Goal: Task Accomplishment & Management: Use online tool/utility

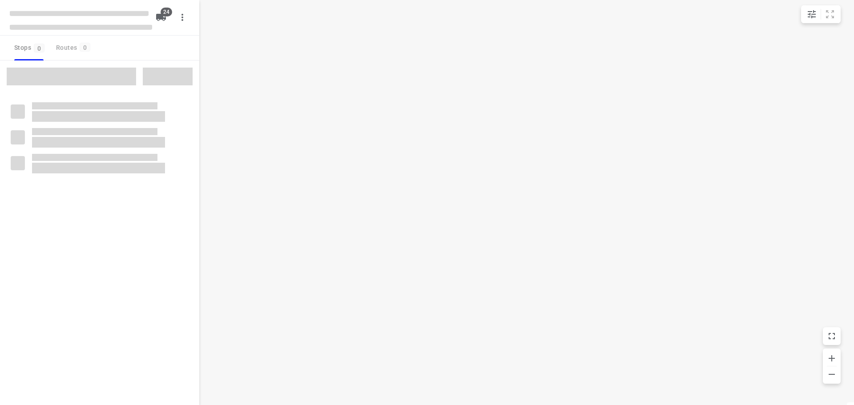
checkbox input "true"
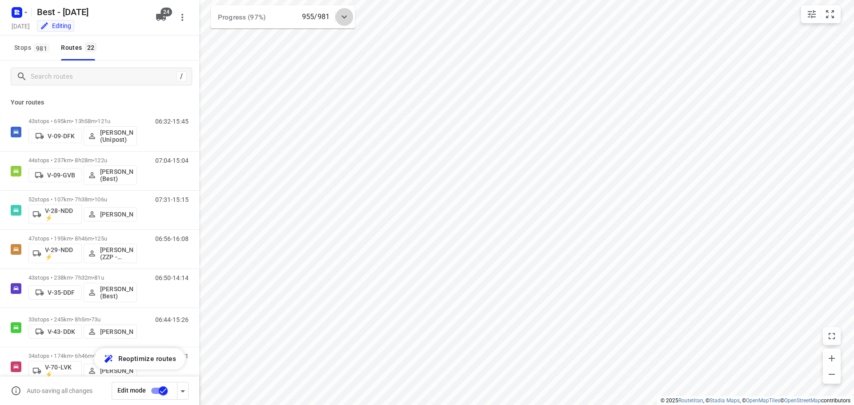
click at [344, 21] on icon at bounding box center [344, 17] width 11 height 11
click at [348, 14] on div at bounding box center [344, 21] width 18 height 18
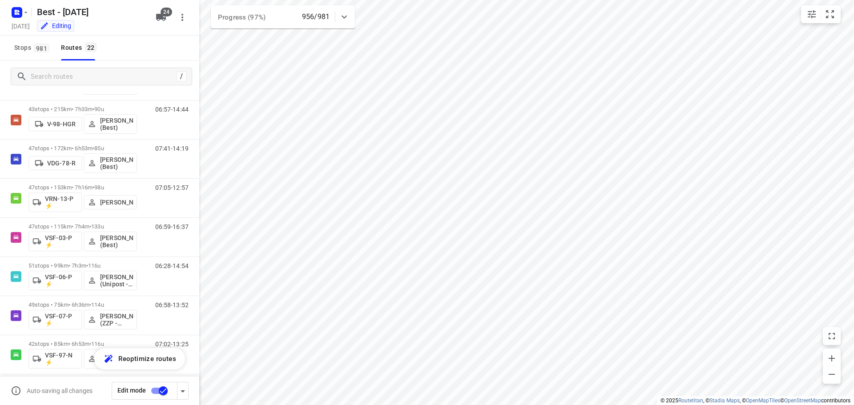
scroll to position [406, 0]
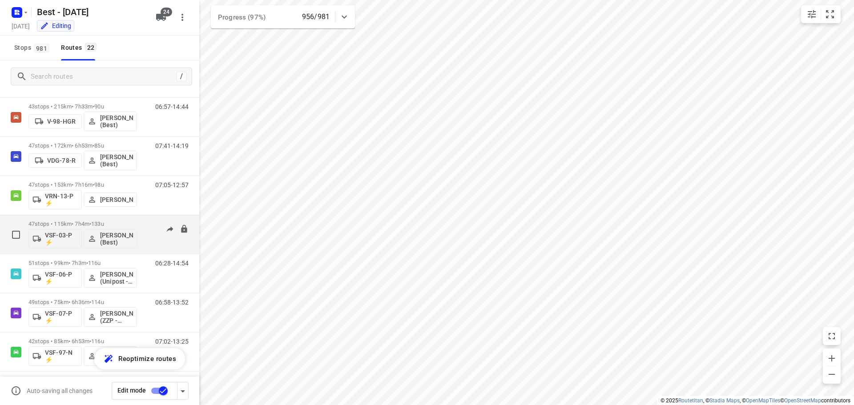
click at [110, 220] on div "47 stops • 115km • 7h4m • 133u VSF-03-P ⚡ [PERSON_NAME] (Best)" at bounding box center [82, 234] width 108 height 37
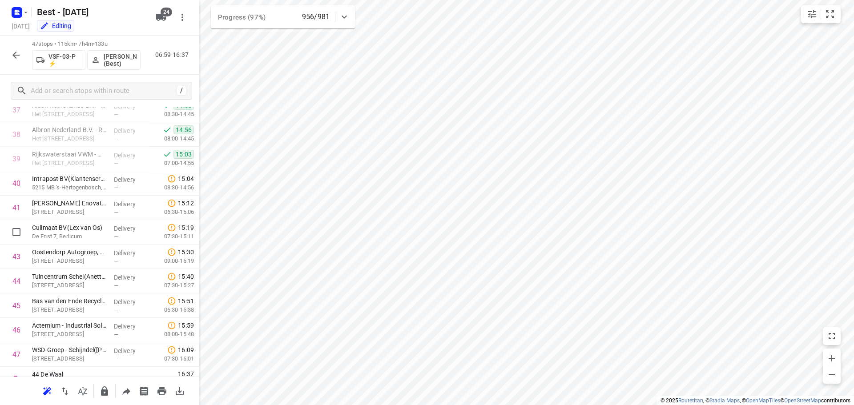
scroll to position [948, 0]
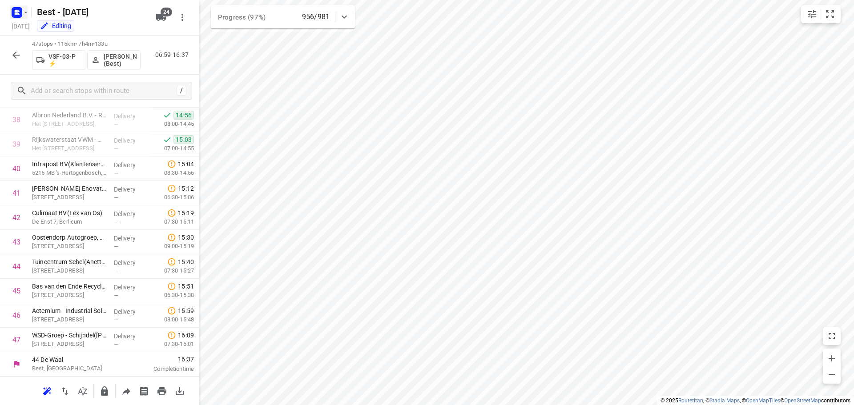
click at [24, 12] on icon "button" at bounding box center [25, 12] width 7 height 7
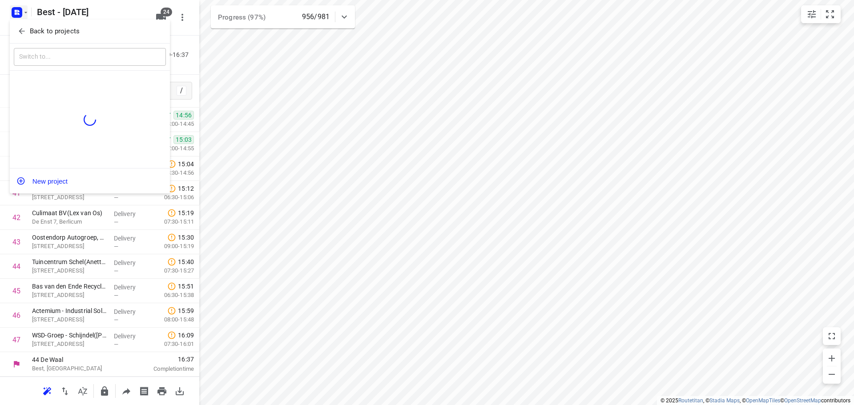
click at [20, 31] on icon "button" at bounding box center [21, 31] width 9 height 9
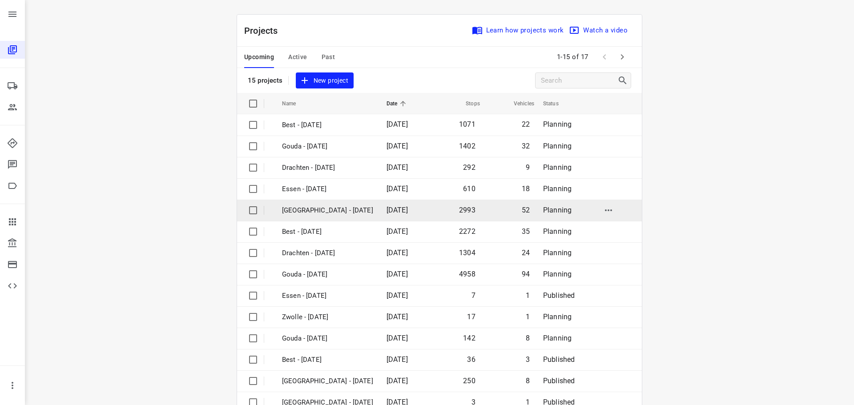
scroll to position [44, 0]
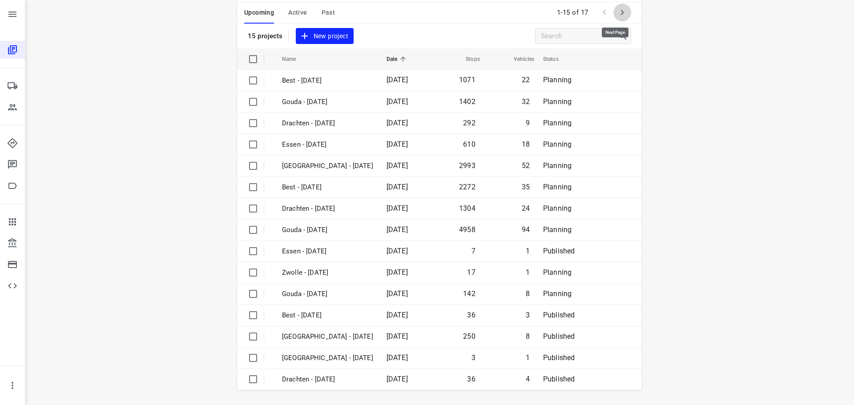
click at [613, 11] on button "button" at bounding box center [622, 13] width 18 height 18
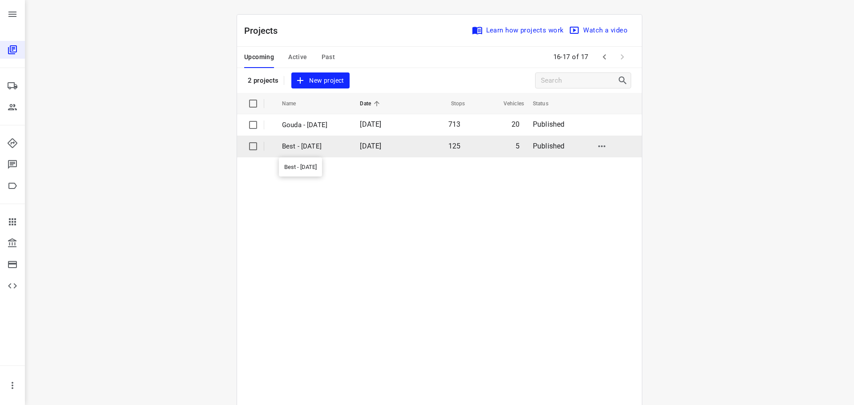
click at [330, 142] on p "Best - [DATE]" at bounding box center [314, 146] width 64 height 10
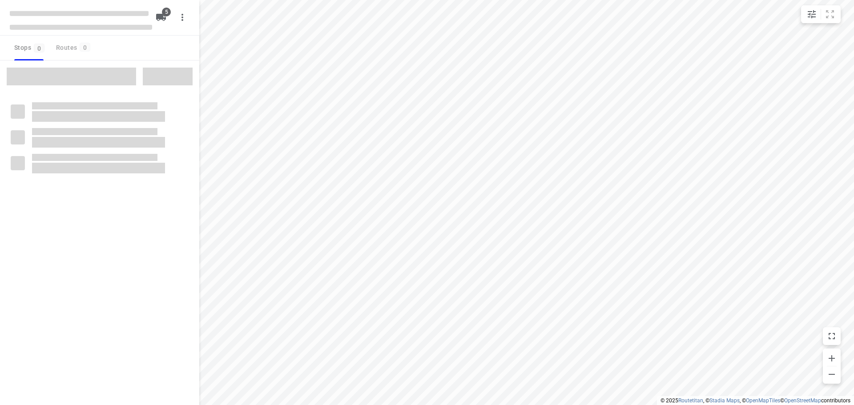
checkbox input "true"
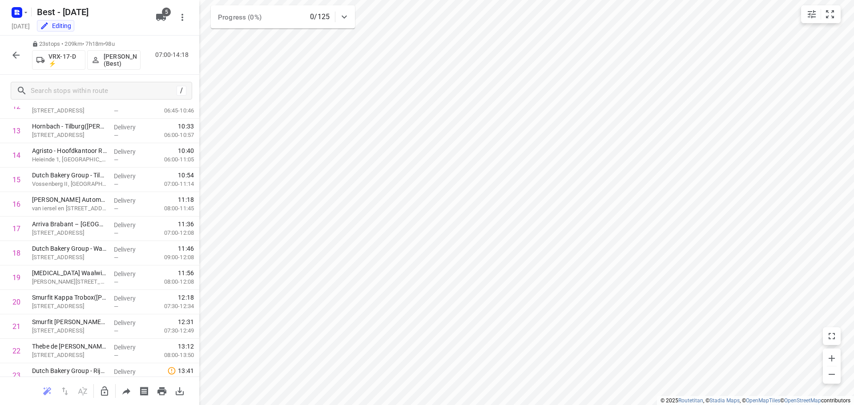
scroll to position [361, 0]
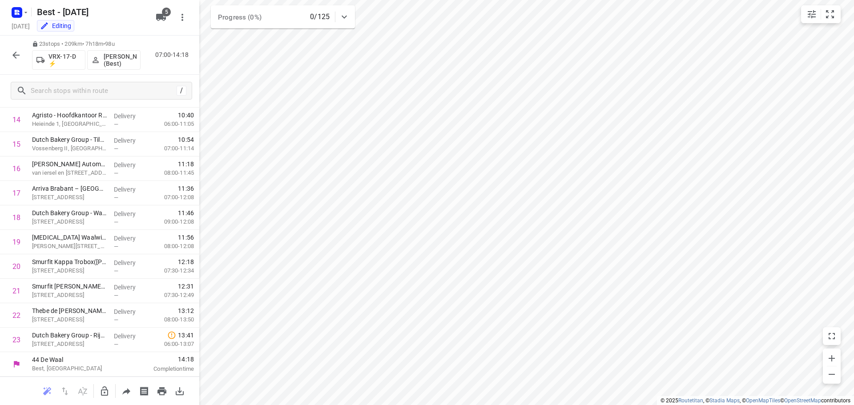
click at [20, 57] on icon "button" at bounding box center [16, 55] width 11 height 11
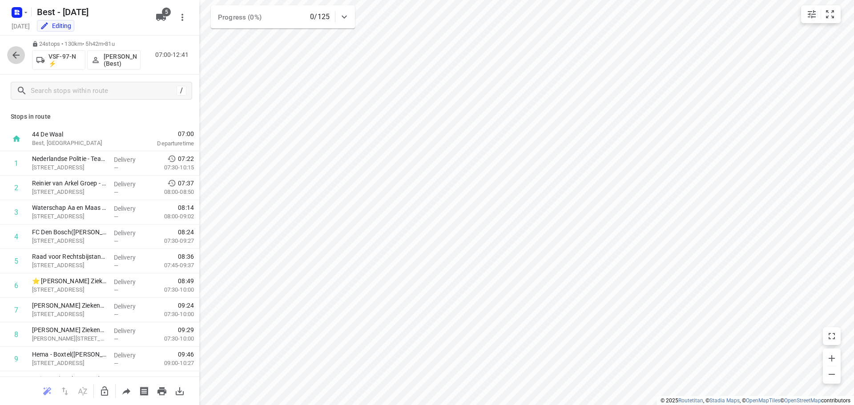
click at [13, 53] on icon "button" at bounding box center [16, 55] width 11 height 11
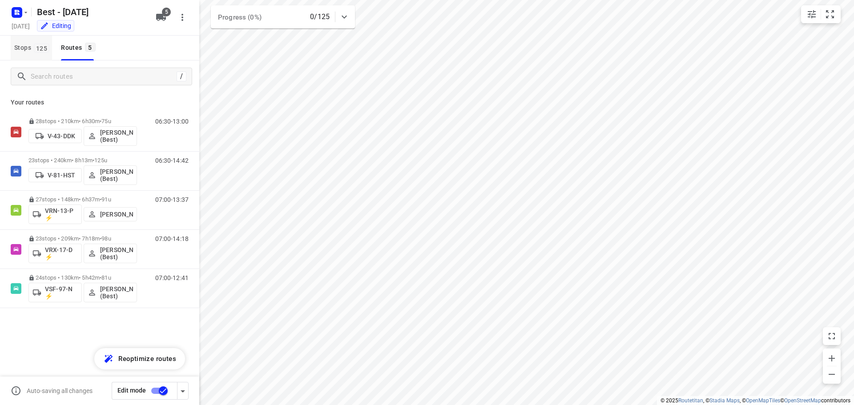
click at [17, 49] on span "Stops 125" at bounding box center [33, 47] width 38 height 11
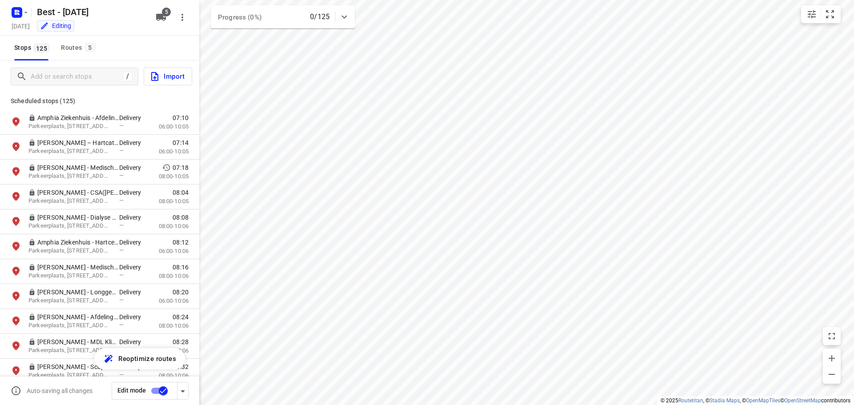
click at [20, 4] on div at bounding box center [18, 12] width 21 height 17
click at [21, 21] on h5 "[DATE]" at bounding box center [20, 26] width 25 height 10
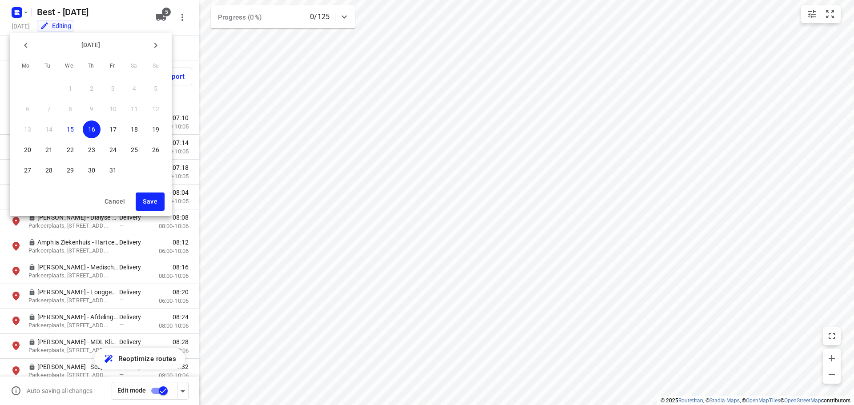
click at [23, 16] on div at bounding box center [427, 202] width 854 height 405
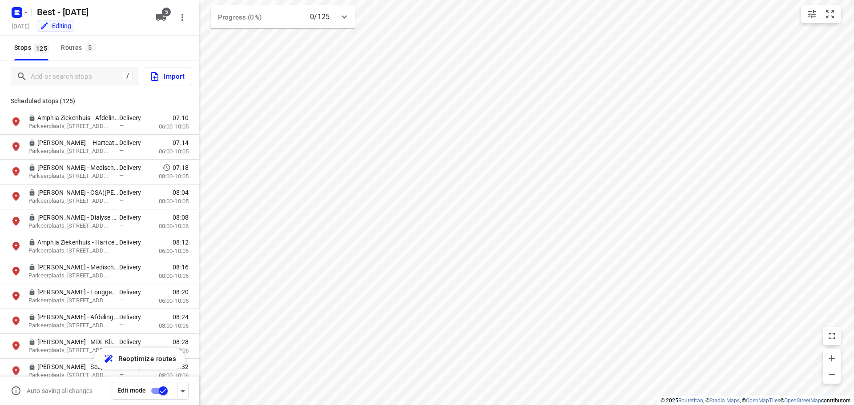
click at [22, 16] on div "[DATE] Mo Tu We Th Fr Sa Su 29 30 1 2 3 4 5 6 7 8 9 10 11 12 13 14 15 16 17 18 …" at bounding box center [427, 202] width 854 height 405
click at [20, 14] on rect "button" at bounding box center [17, 12] width 11 height 11
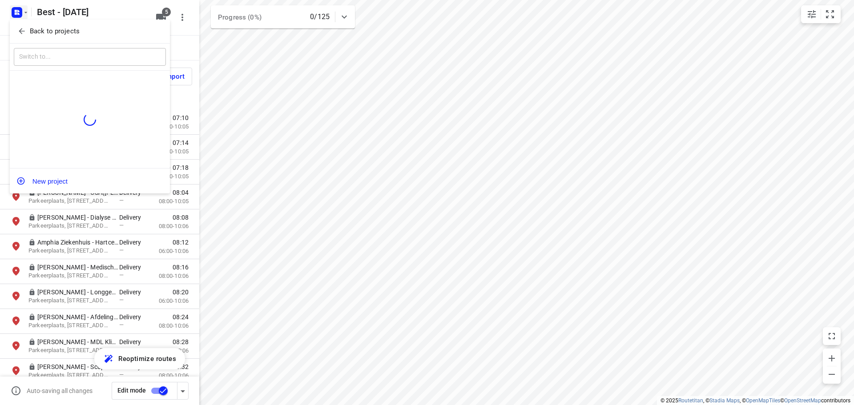
click at [18, 26] on button "Back to projects" at bounding box center [90, 31] width 152 height 15
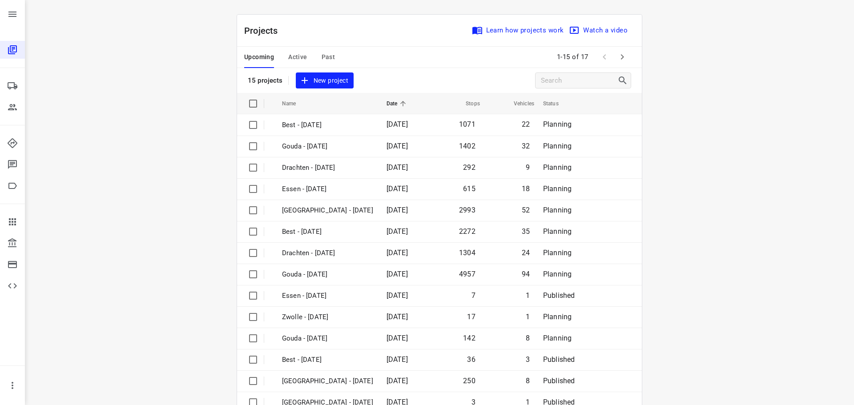
click at [291, 60] on span "Active" at bounding box center [297, 57] width 19 height 11
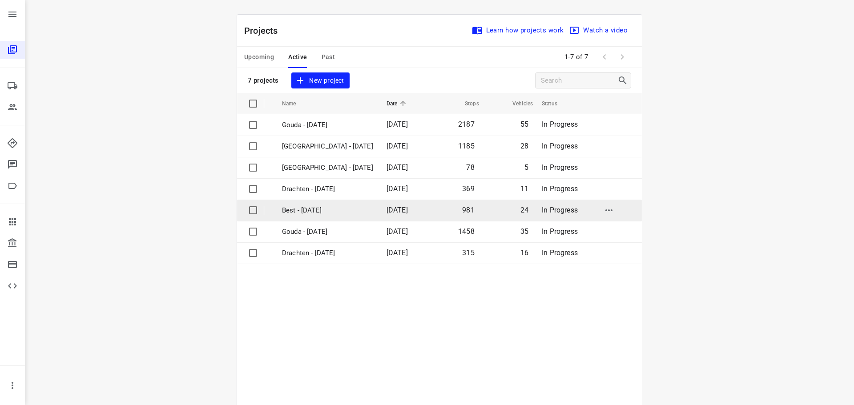
click at [303, 210] on p "Best - [DATE]" at bounding box center [327, 210] width 91 height 10
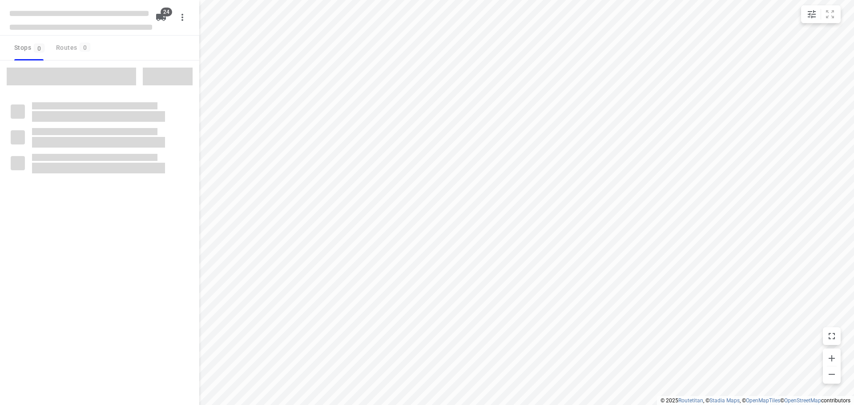
checkbox input "true"
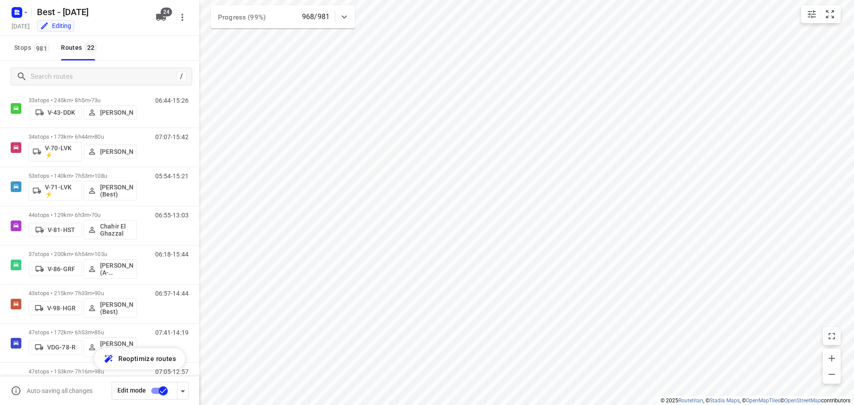
scroll to position [214, 0]
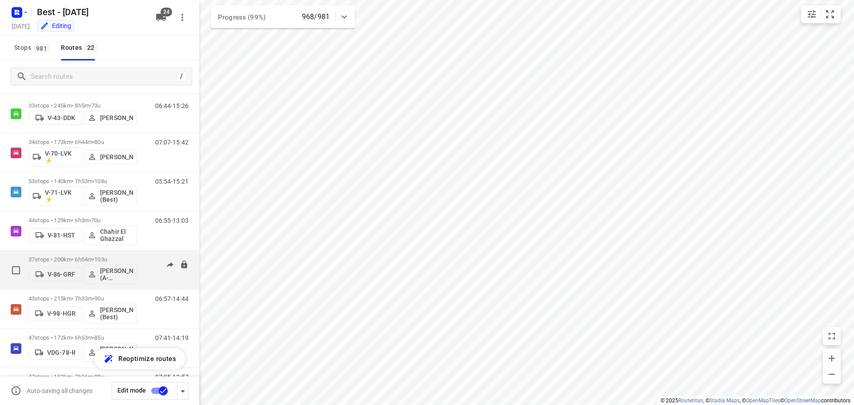
click at [97, 252] on div "37 stops • 200km • 6h54m • 103u V-86-GRF [PERSON_NAME] (A-flexibleservice - Bes…" at bounding box center [82, 270] width 108 height 37
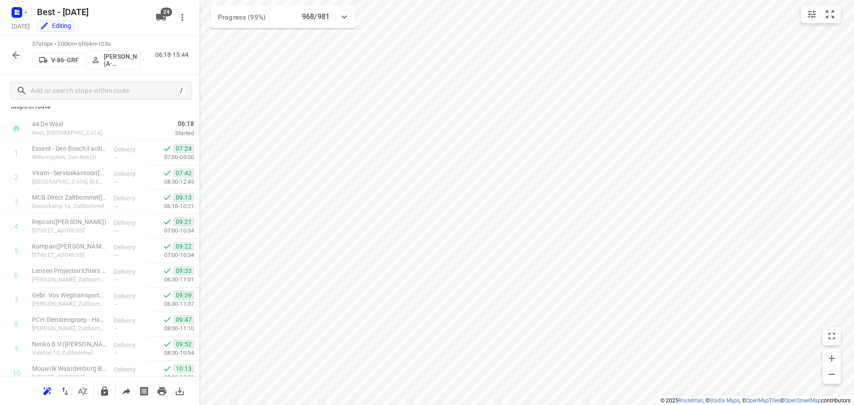
scroll to position [0, 0]
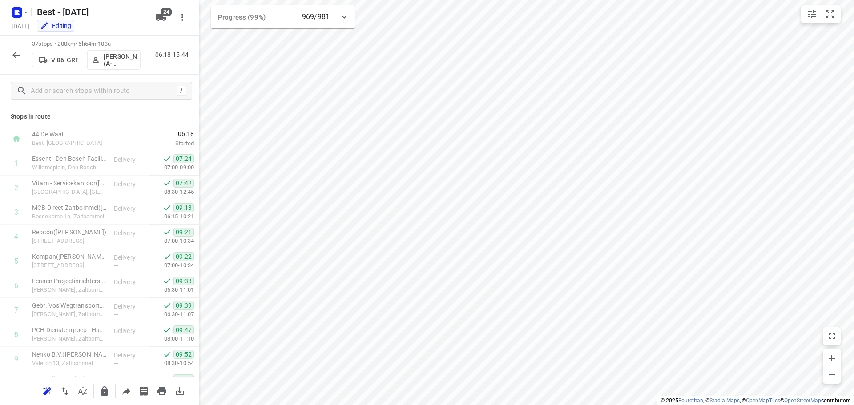
click at [16, 51] on icon "button" at bounding box center [16, 55] width 11 height 11
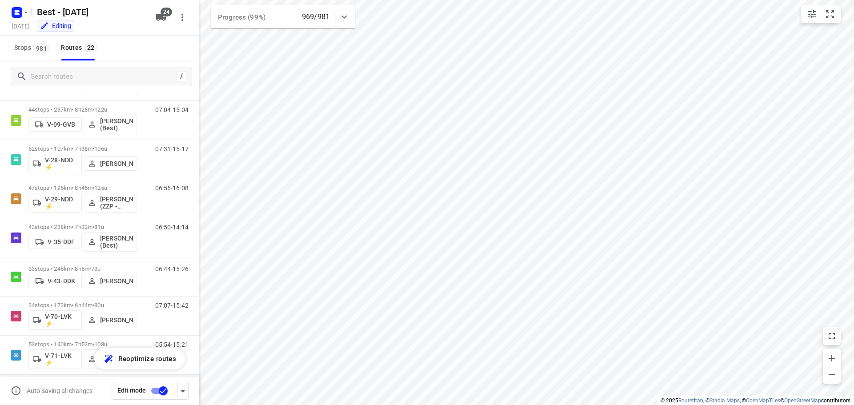
scroll to position [13, 0]
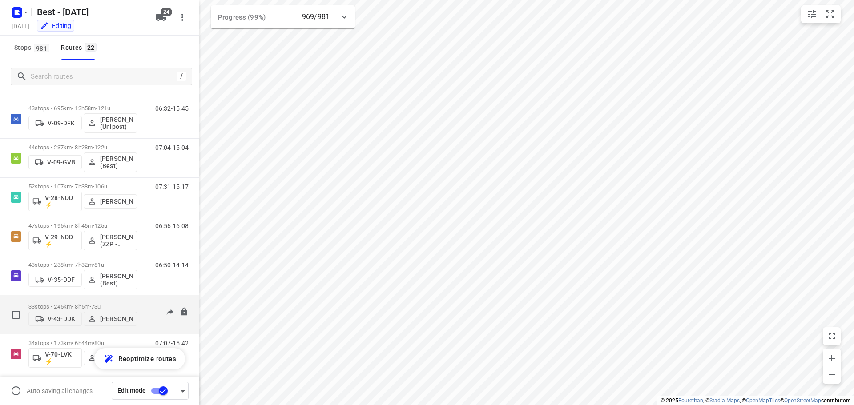
click at [93, 303] on p "33 stops • 245km • 8h5m • 73u" at bounding box center [82, 306] width 108 height 7
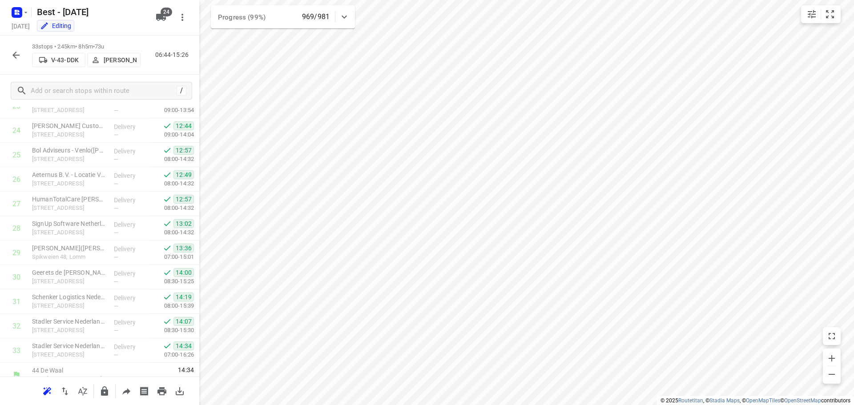
scroll to position [606, 0]
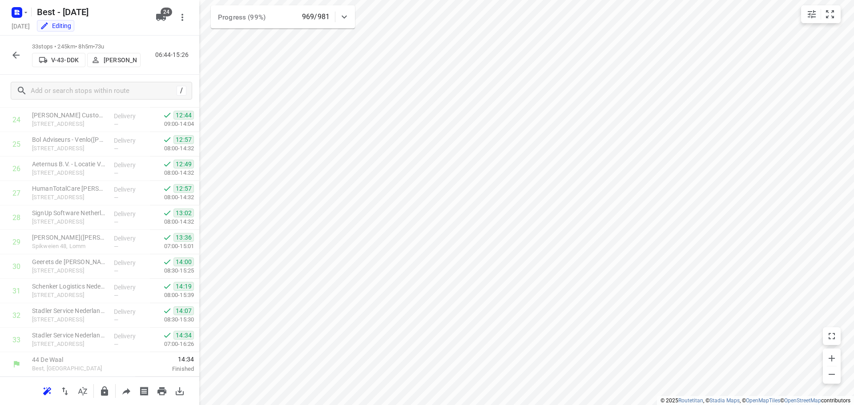
click at [17, 52] on icon "button" at bounding box center [16, 55] width 11 height 11
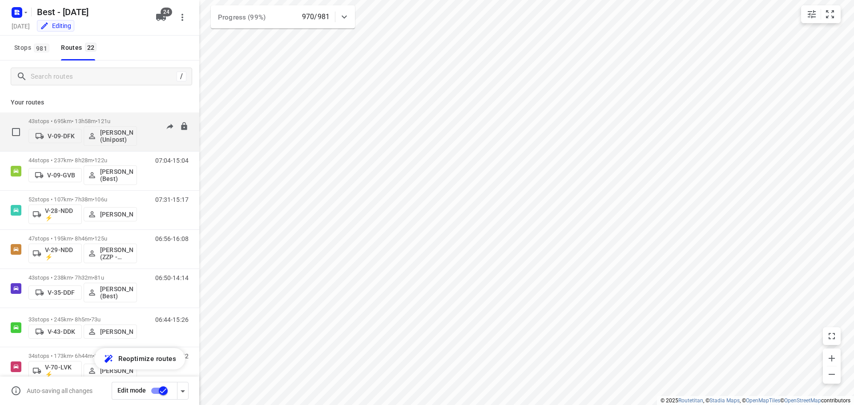
click at [51, 117] on div "43 stops • 695km • 13h58m • 121u V-09-DFK [PERSON_NAME] (Unipost)" at bounding box center [82, 131] width 108 height 37
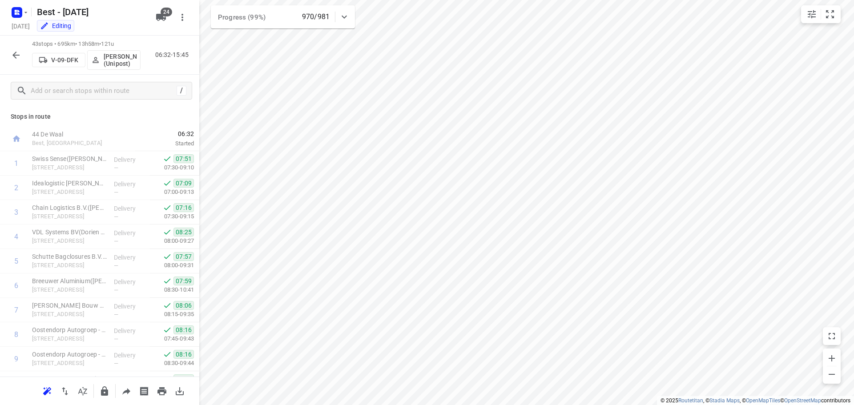
scroll to position [850, 0]
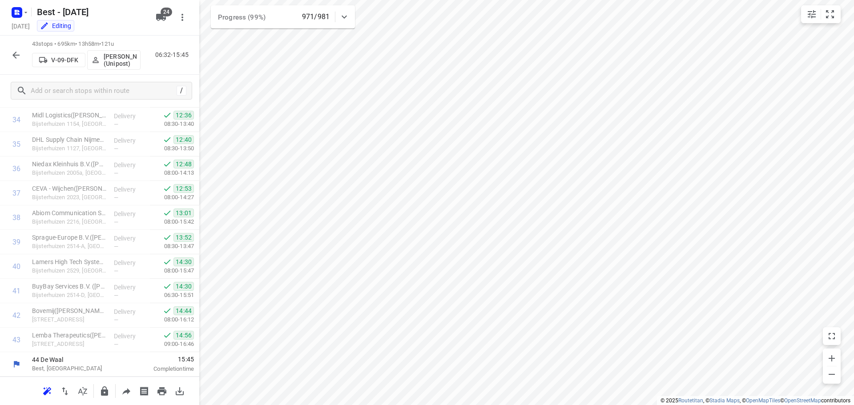
click at [16, 53] on icon "button" at bounding box center [16, 55] width 11 height 11
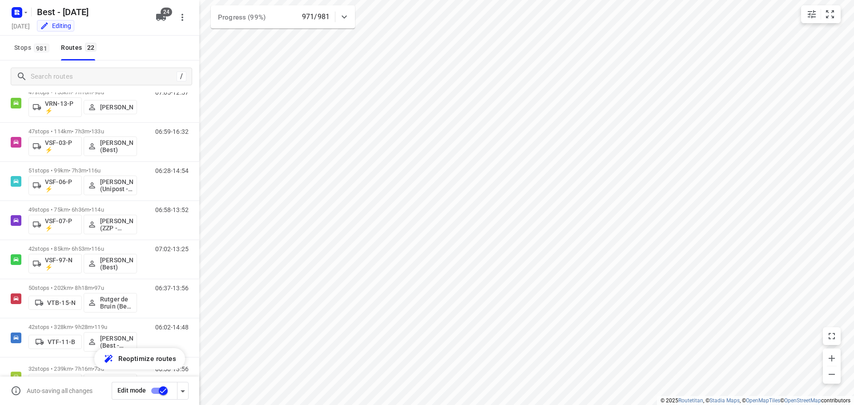
scroll to position [493, 0]
